Goal: Task Accomplishment & Management: Manage account settings

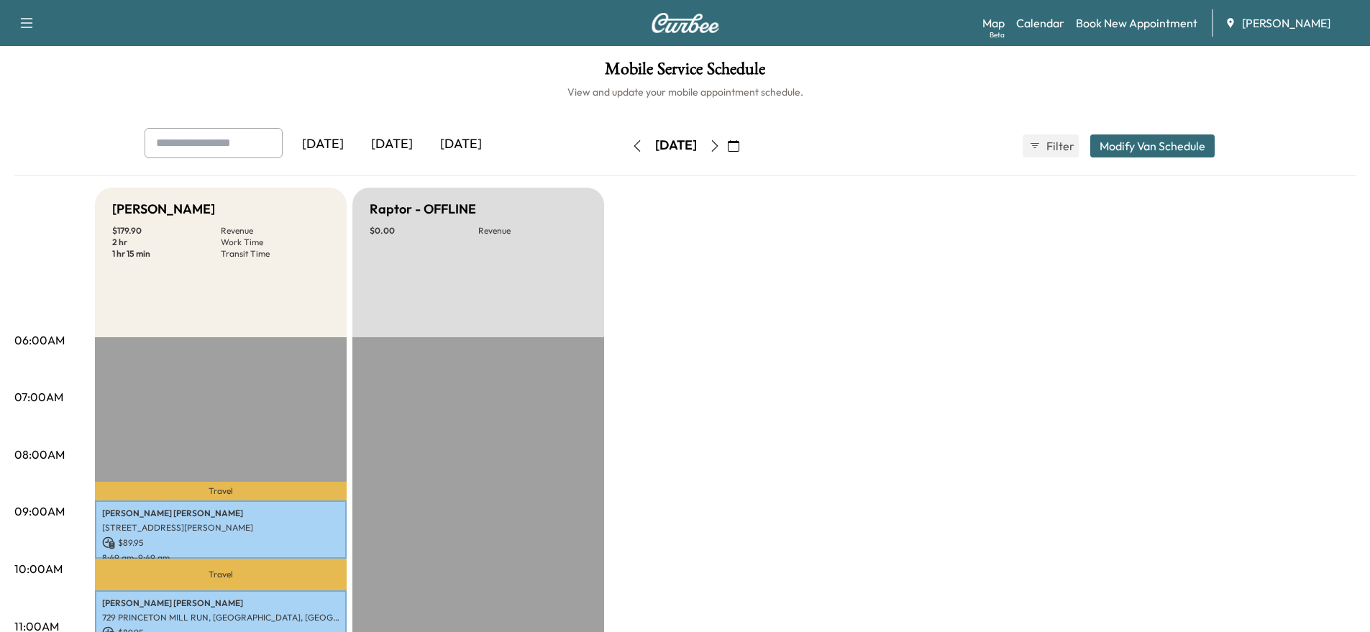
click at [721, 150] on icon "button" at bounding box center [715, 146] width 12 height 12
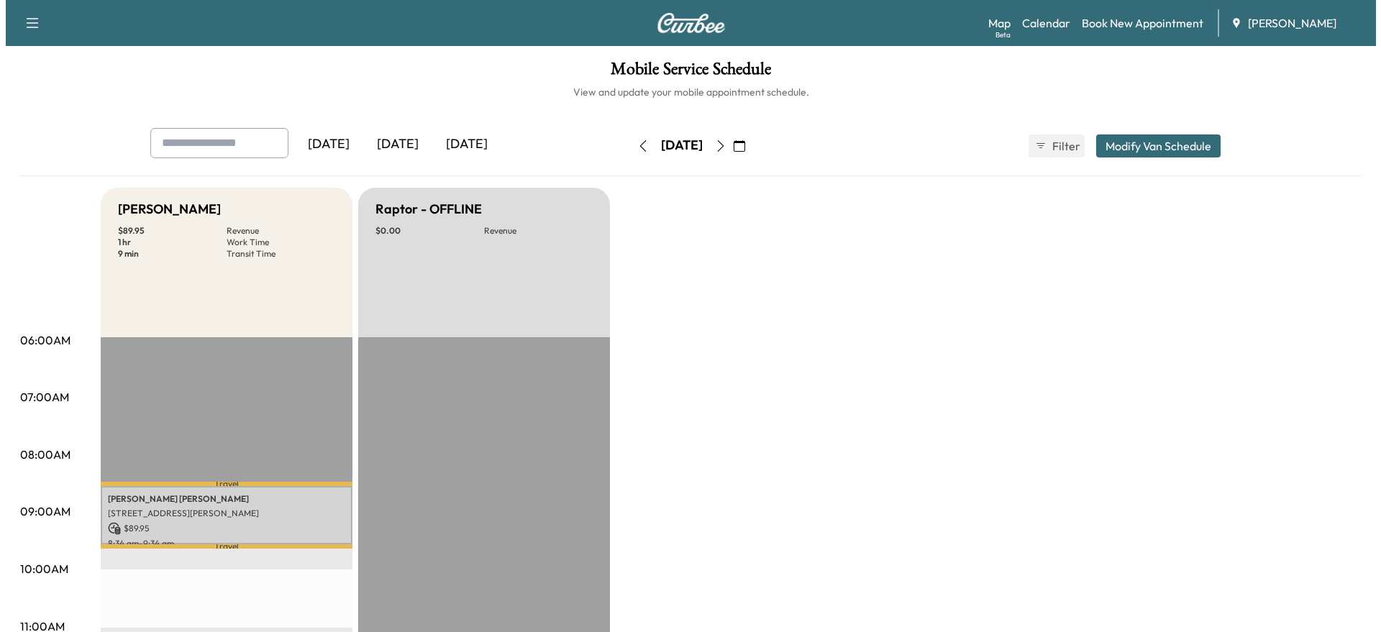
scroll to position [144, 0]
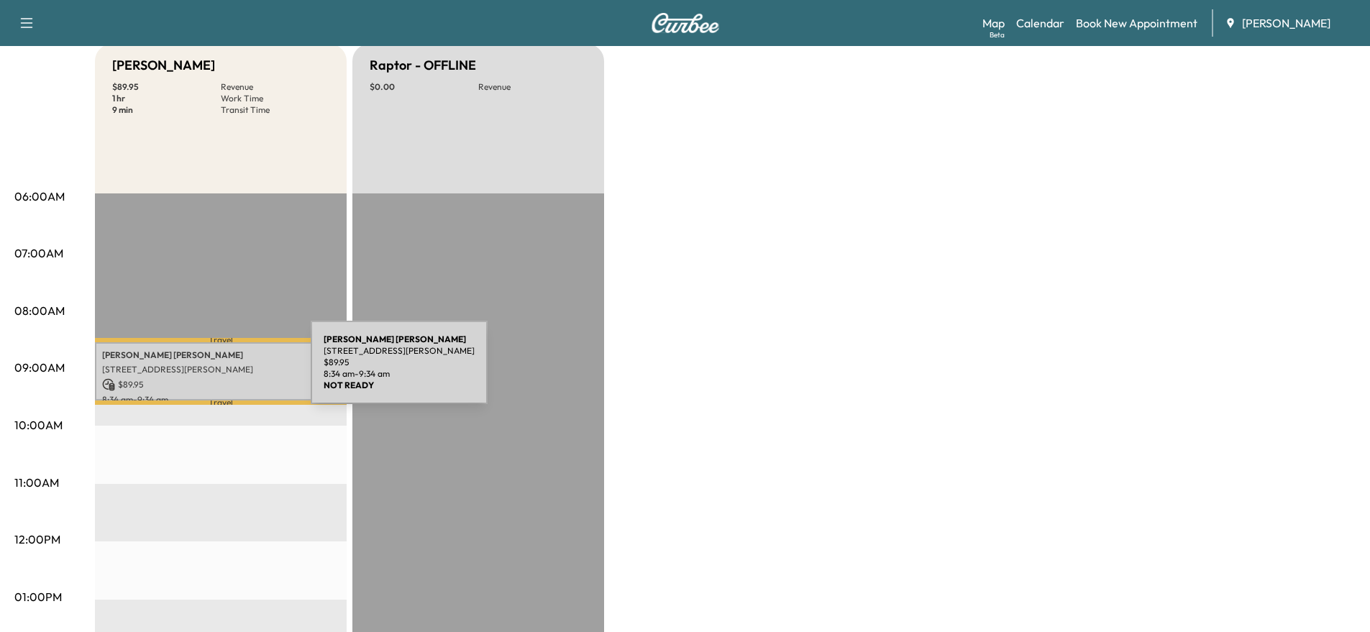
click at [203, 371] on p "[STREET_ADDRESS][PERSON_NAME]" at bounding box center [220, 370] width 237 height 12
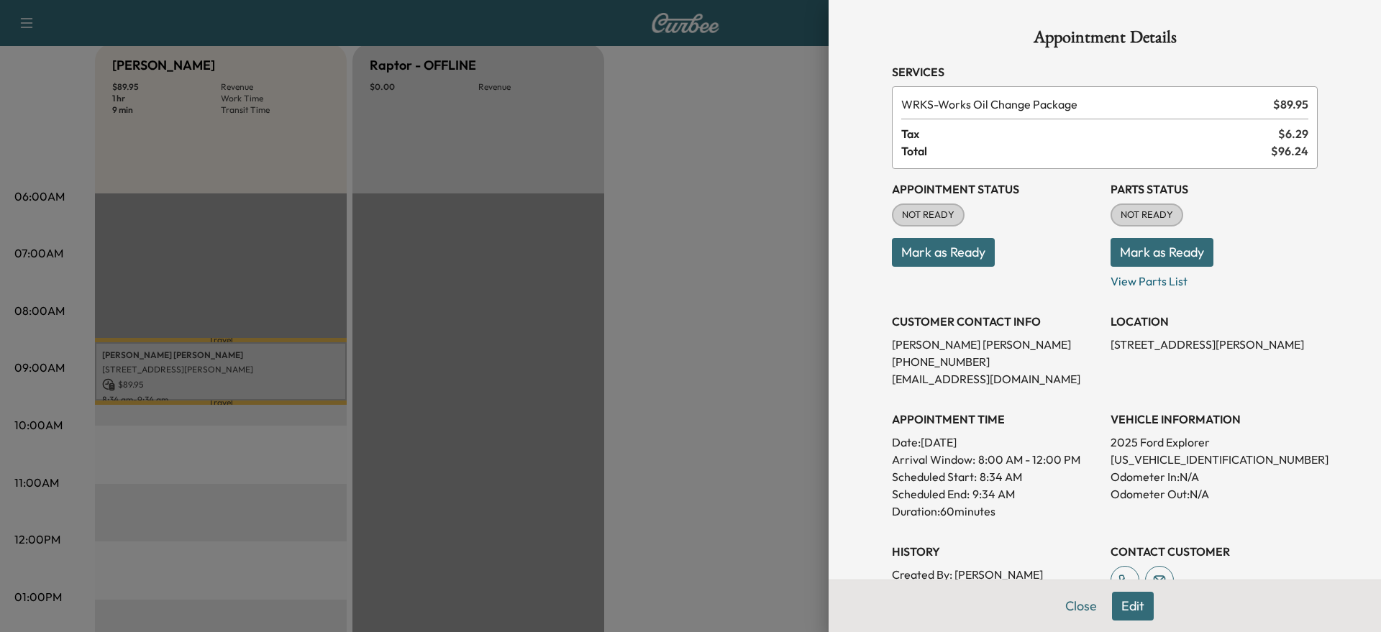
click at [943, 250] on button "Mark as Ready" at bounding box center [943, 252] width 103 height 29
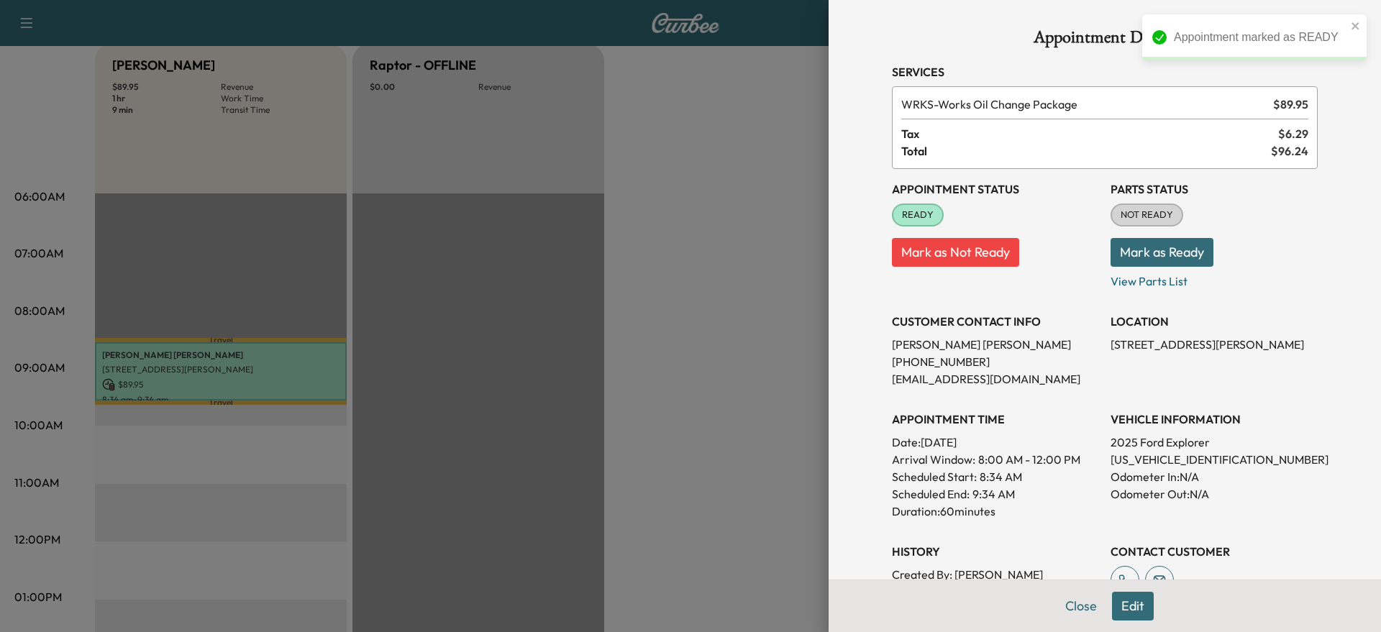
click at [1110, 457] on p "[US_VEHICLE_IDENTIFICATION_NUMBER]" at bounding box center [1213, 459] width 207 height 17
copy p "[US_VEHICLE_IDENTIFICATION_NUMBER]"
